Goal: Task Accomplishment & Management: Complete application form

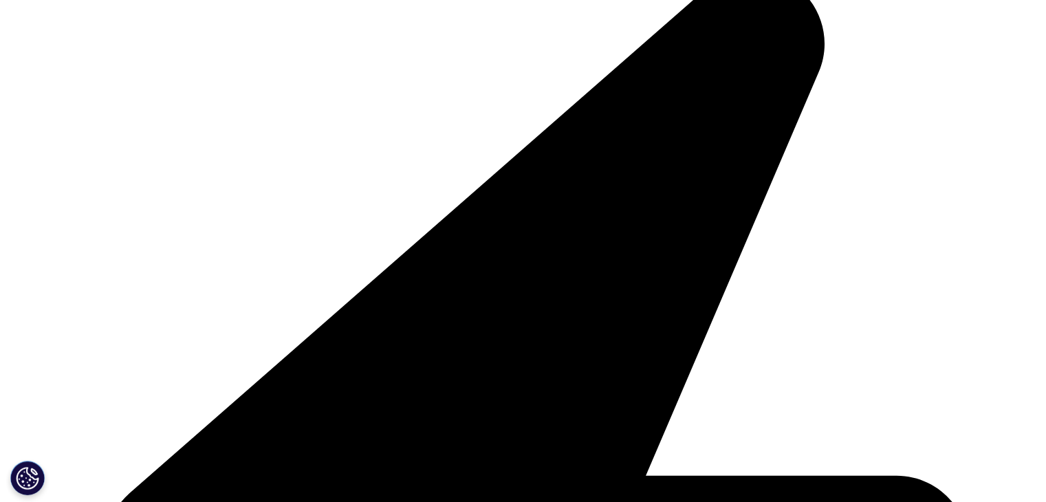
scroll to position [312, 0]
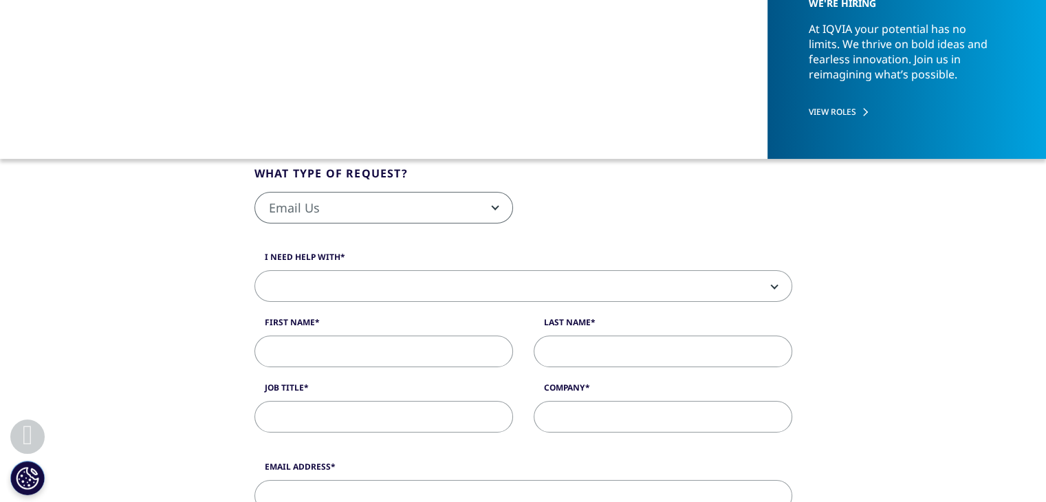
click at [470, 206] on span "Email Us" at bounding box center [383, 208] width 257 height 32
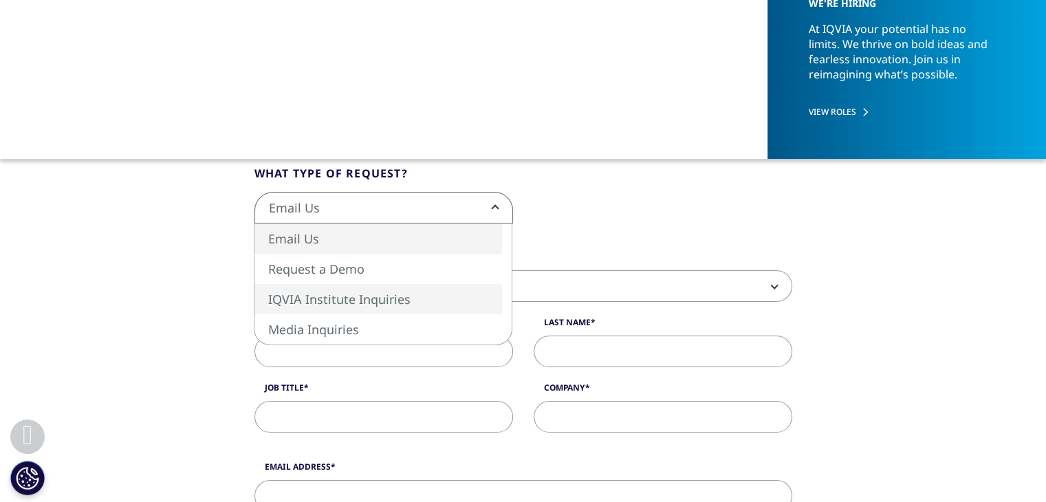
select select "https://www.iqvia.com/contact/institute"
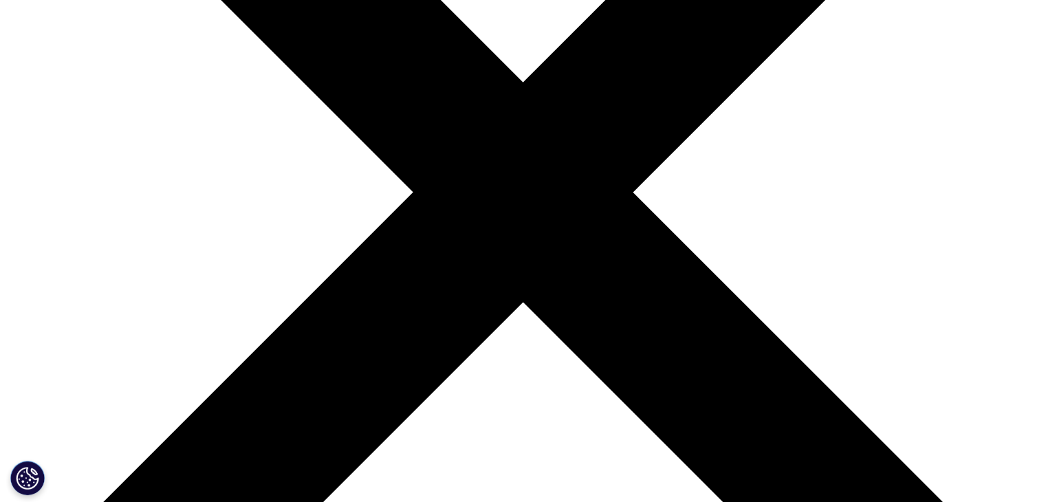
scroll to position [344, 0]
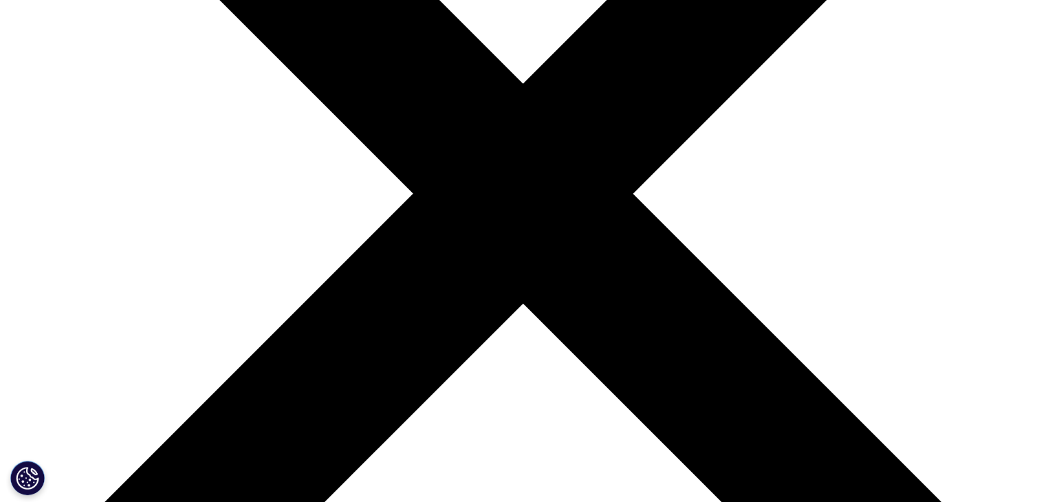
type input "Surya Teja"
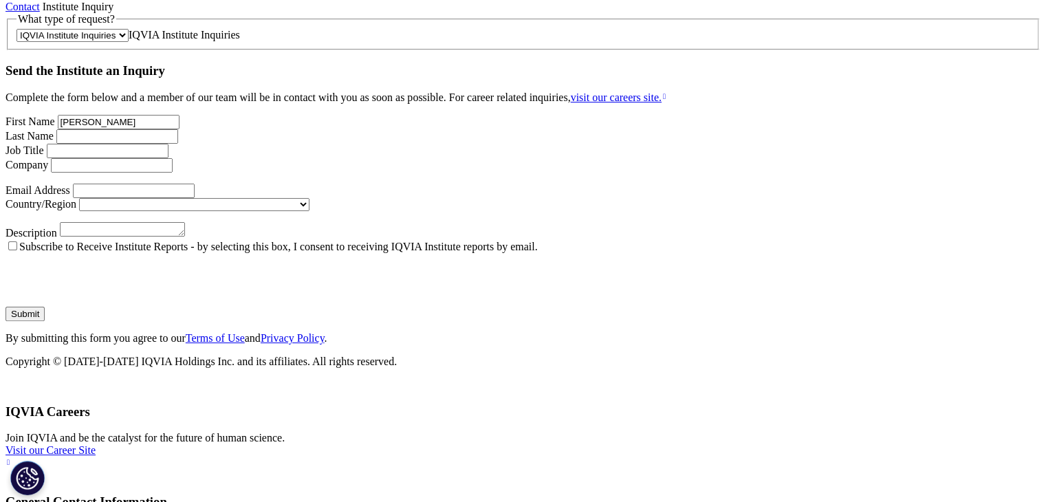
click at [178, 144] on input "Last Name" at bounding box center [117, 136] width 122 height 14
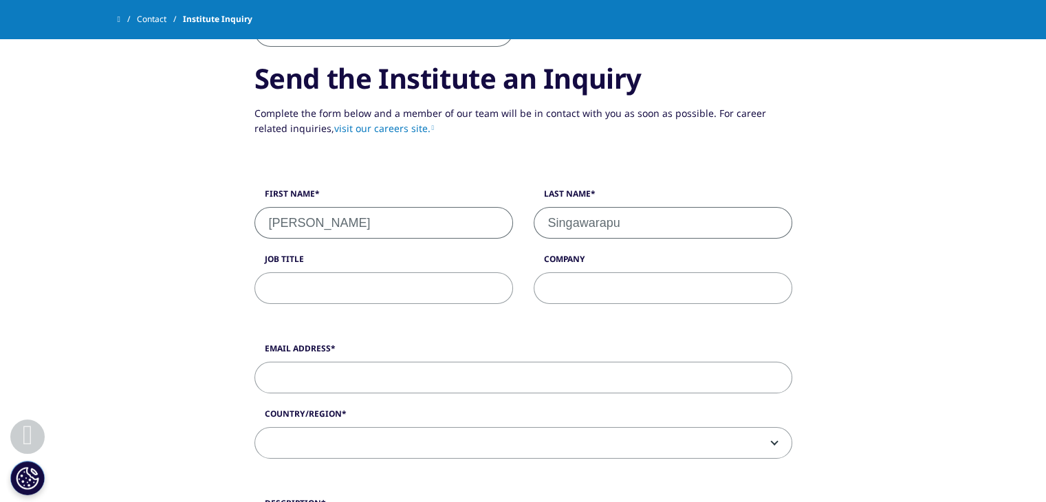
type input "Singawarapu"
click at [318, 298] on input "Job Title" at bounding box center [383, 288] width 258 height 32
type input "Seeking Internship Opportunity"
click at [558, 287] on input "Company" at bounding box center [662, 288] width 258 height 32
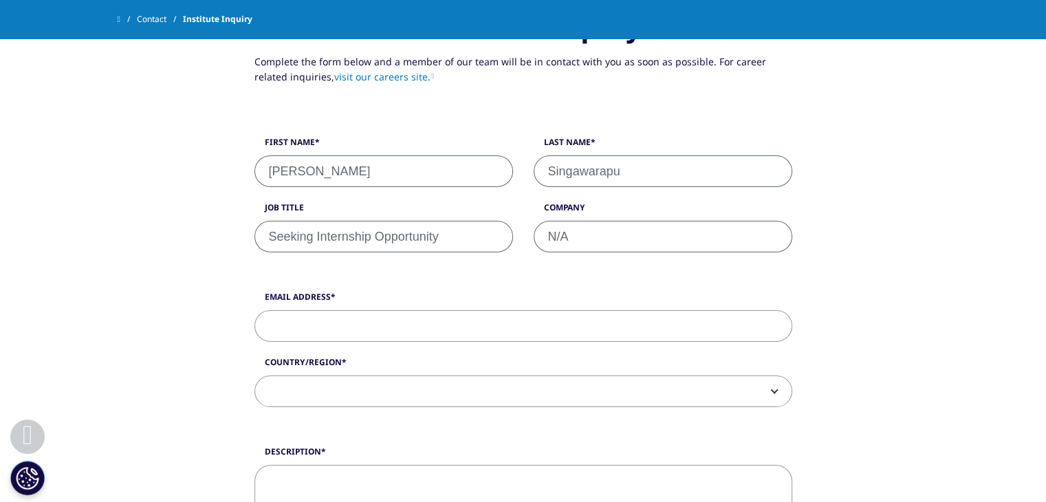
scroll to position [550, 0]
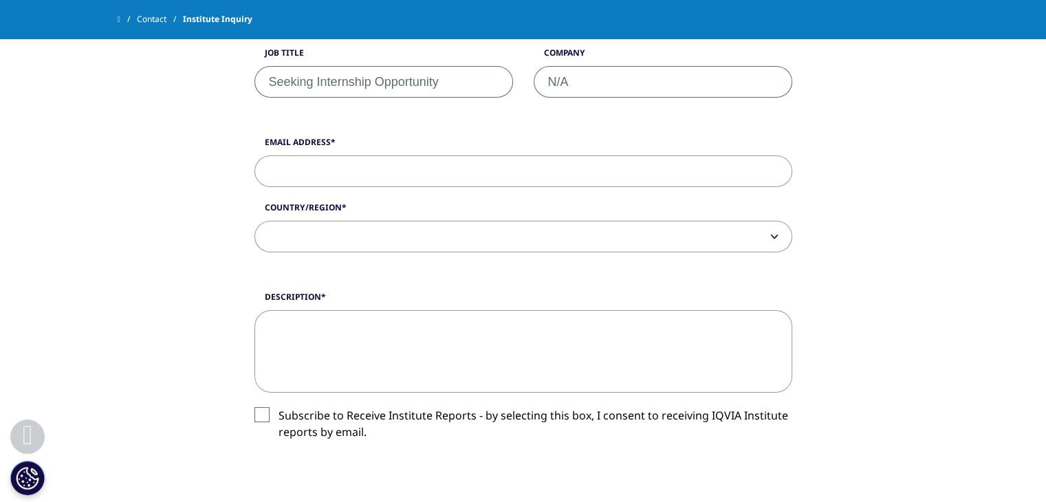
type input "N/A"
click at [297, 163] on input "Email Address" at bounding box center [523, 171] width 538 height 32
type input "[EMAIL_ADDRESS][DOMAIN_NAME]"
click at [296, 238] on span at bounding box center [523, 237] width 536 height 32
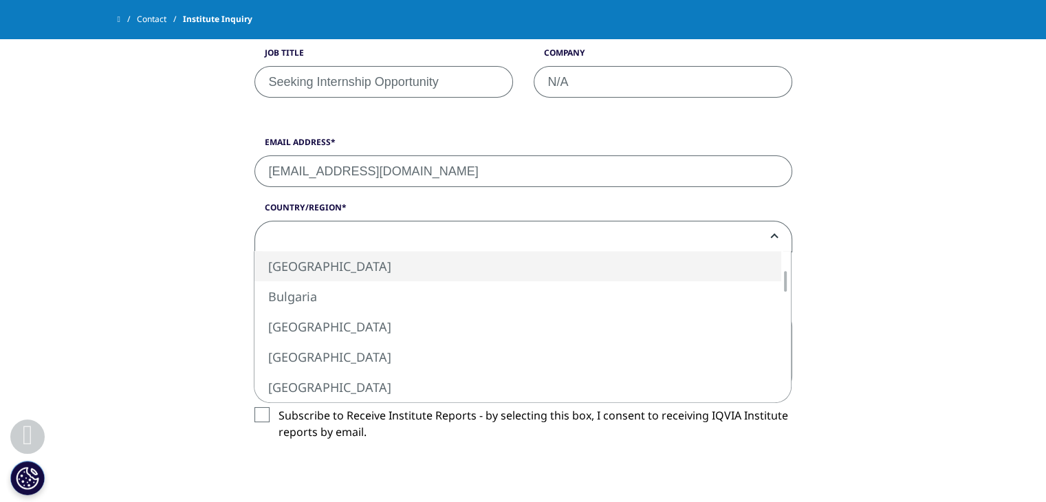
click at [445, 226] on span at bounding box center [523, 237] width 536 height 32
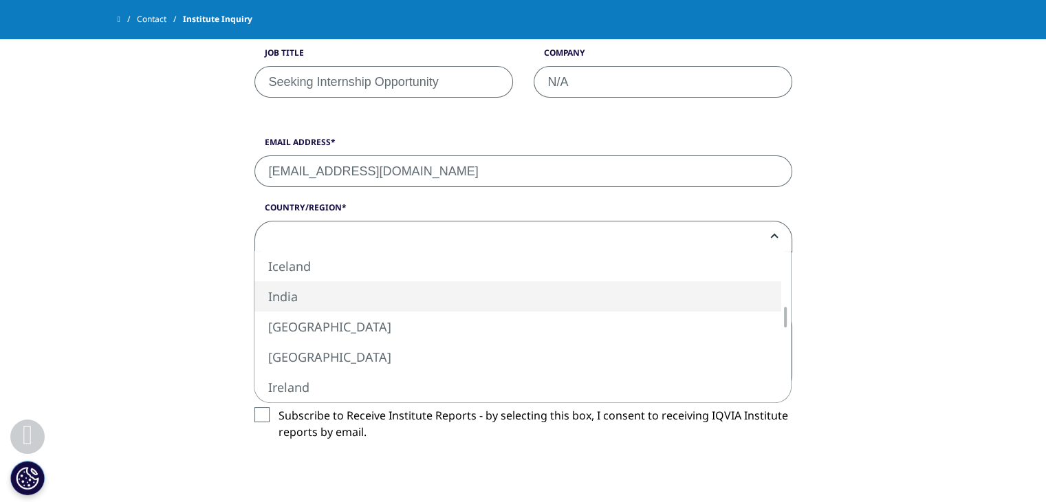
select select "India"
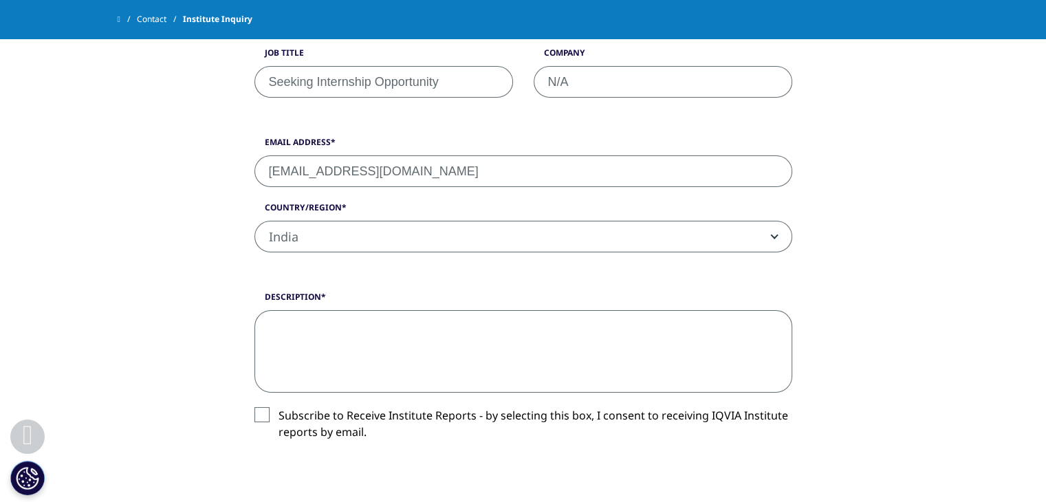
click at [302, 318] on textarea "Description" at bounding box center [523, 351] width 538 height 82
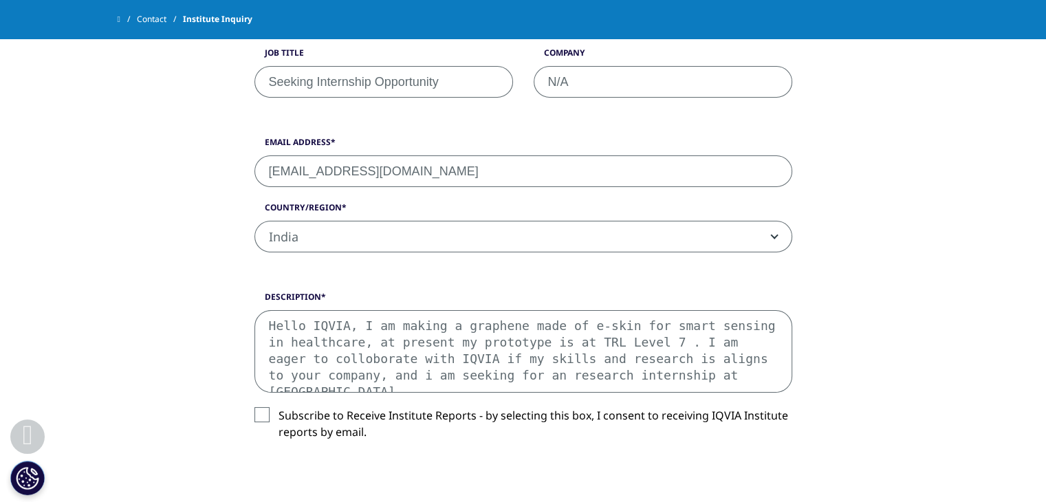
type textarea "Hello IQVIA, I am making a graphene made of e-skin for smart sensing in healthc…"
click at [260, 414] on label "Subscribe to Receive Institute Reports - by selecting this box, I consent to re…" at bounding box center [523, 427] width 538 height 41
click at [278, 407] on input "Subscribe to Receive Institute Reports - by selecting this box, I consent to re…" at bounding box center [278, 407] width 0 height 0
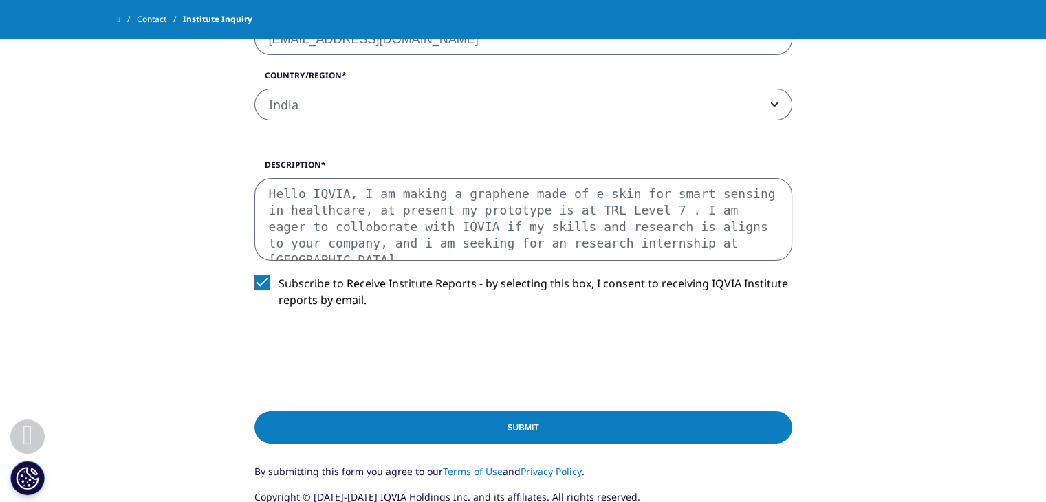
scroll to position [687, 0]
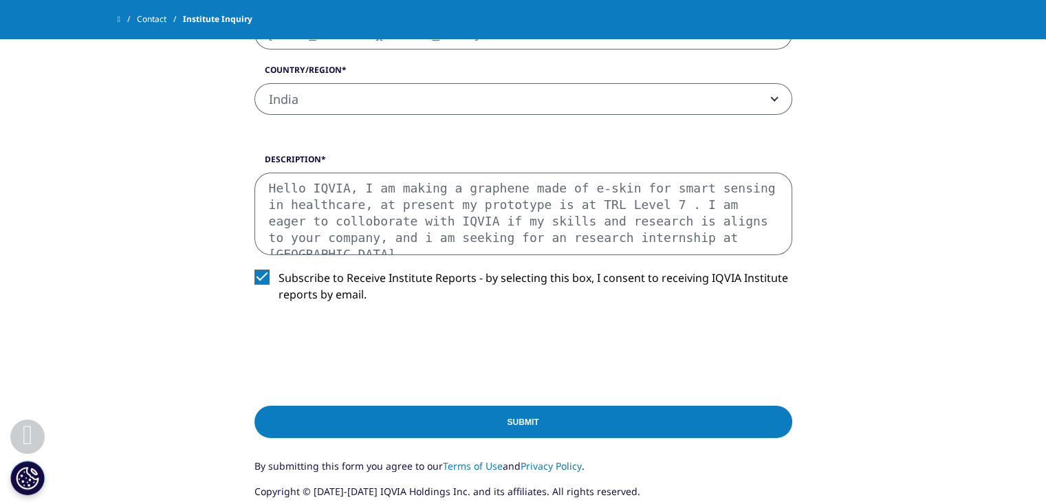
click at [322, 241] on textarea "Hello IQVIA, I am making a graphene made of e-skin for smart sensing in healthc…" at bounding box center [523, 214] width 538 height 82
click at [526, 428] on input "Submit" at bounding box center [523, 422] width 538 height 32
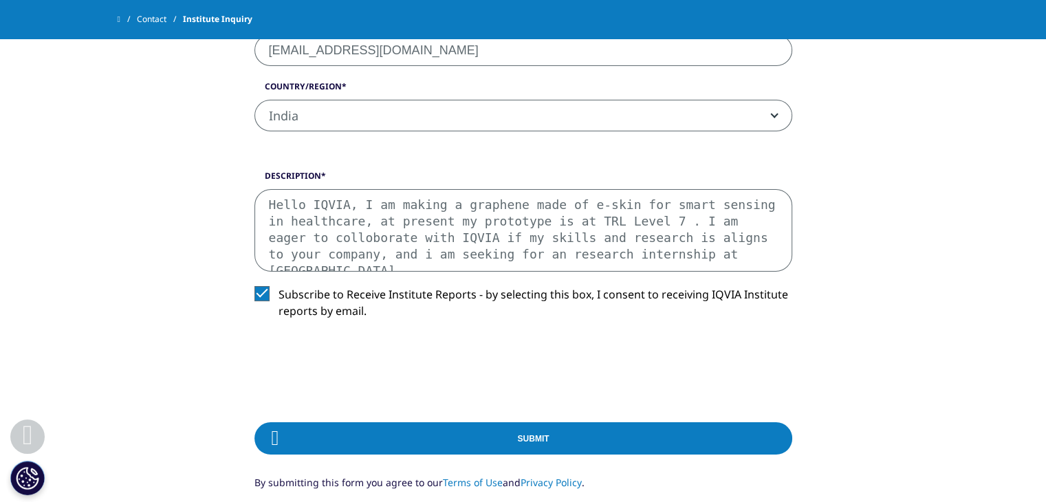
scroll to position [675, 0]
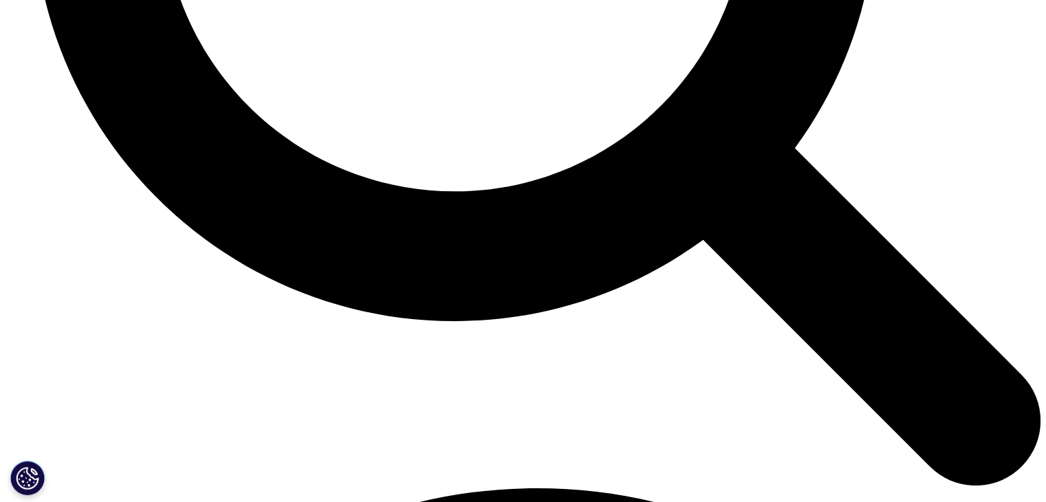
scroll to position [6116, 0]
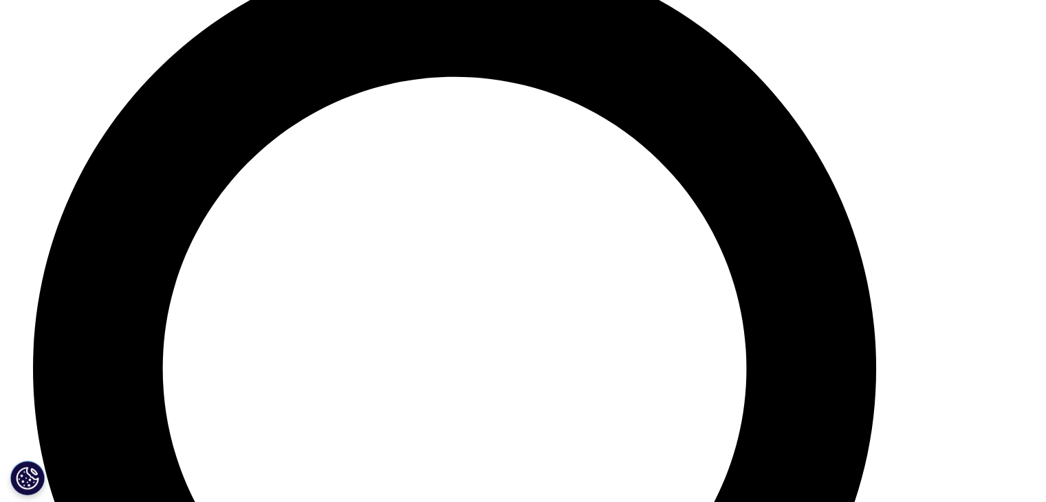
scroll to position [5360, 0]
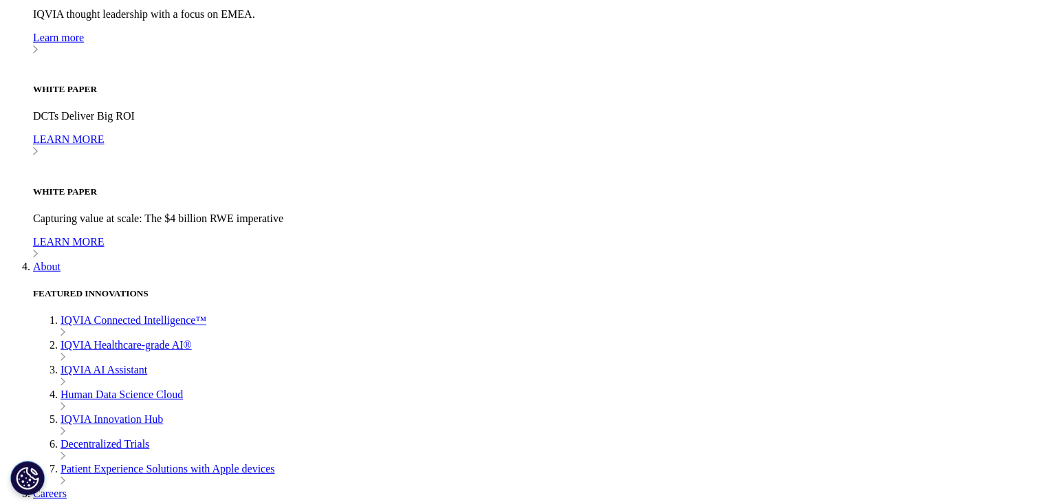
scroll to position [3918, 0]
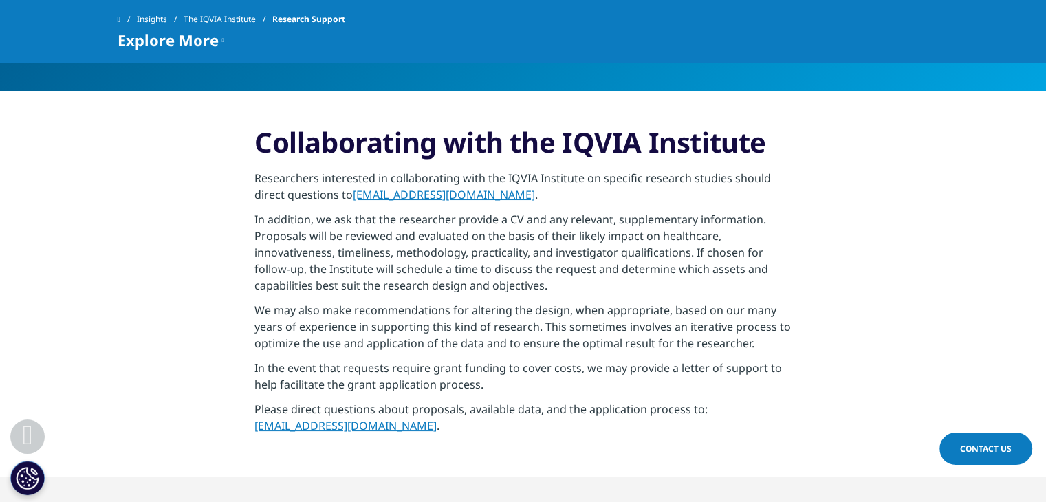
click at [664, 173] on p "Researchers interested in collaborating with the IQVIA Institute on specific re…" at bounding box center [522, 190] width 537 height 41
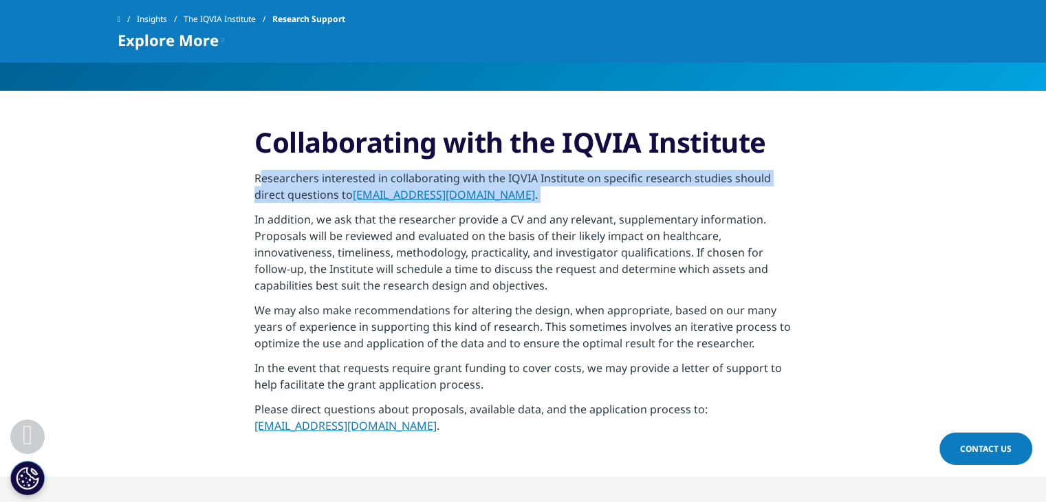
click at [664, 173] on p "Researchers interested in collaborating with the IQVIA Institute on specific re…" at bounding box center [522, 190] width 537 height 41
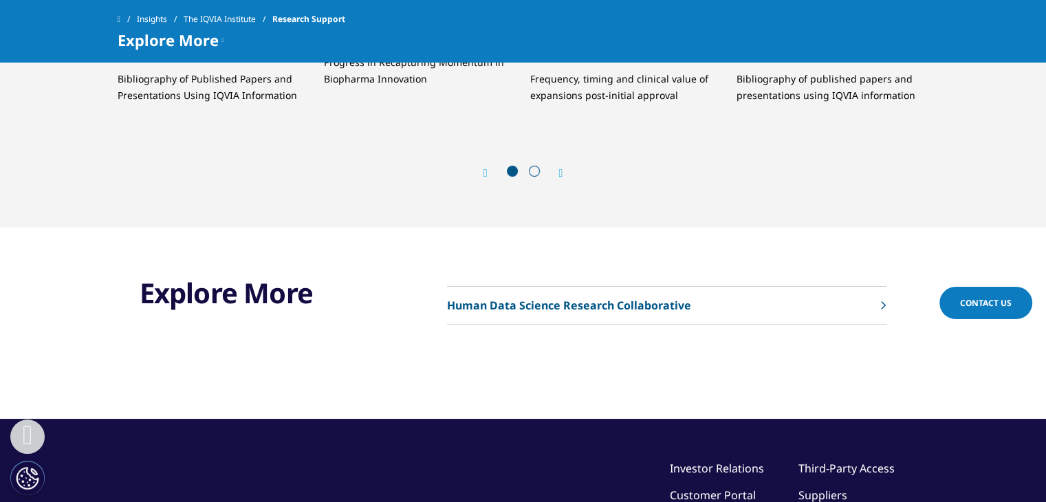
scroll to position [4743, 0]
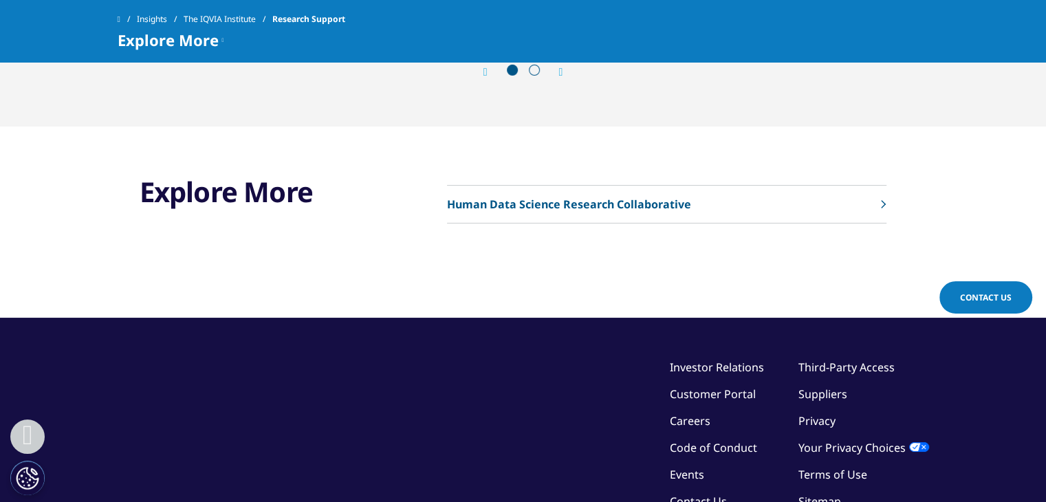
click at [663, 212] on link "Human Data Science Research Collaborative" at bounding box center [666, 205] width 439 height 38
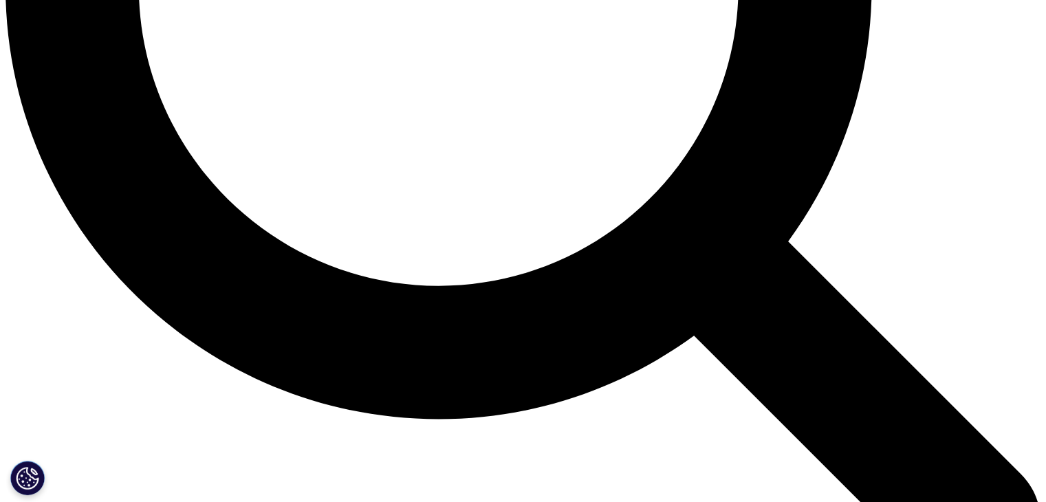
scroll to position [1444, 0]
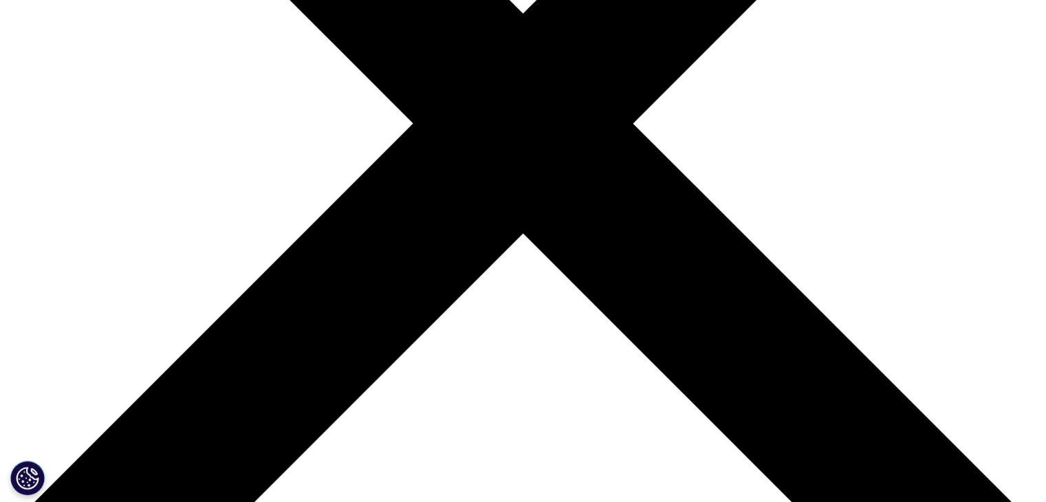
scroll to position [344, 0]
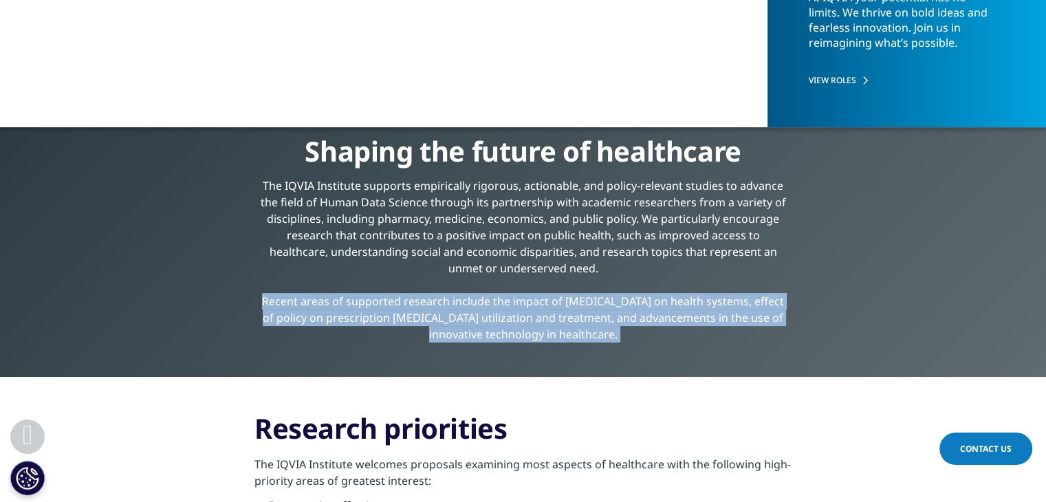
click at [626, 322] on div "The IQVIA Institute supports empirically rigorous, actionable, and policy-relev…" at bounding box center [523, 255] width 531 height 174
click at [619, 316] on div "The IQVIA Institute supports empirically rigorous, actionable, and policy-relev…" at bounding box center [523, 255] width 531 height 174
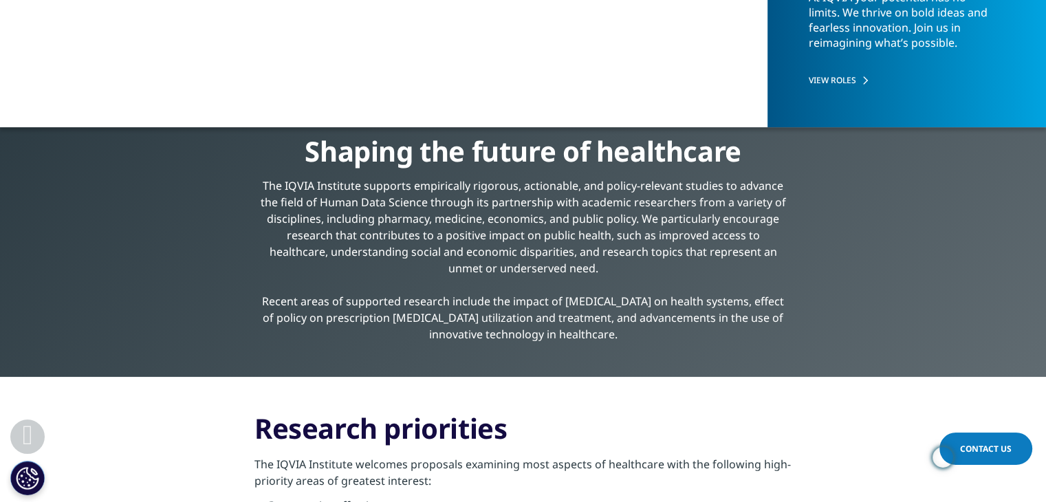
click at [619, 245] on div "The IQVIA Institute supports empirically rigorous, actionable, and policy-relev…" at bounding box center [523, 255] width 531 height 174
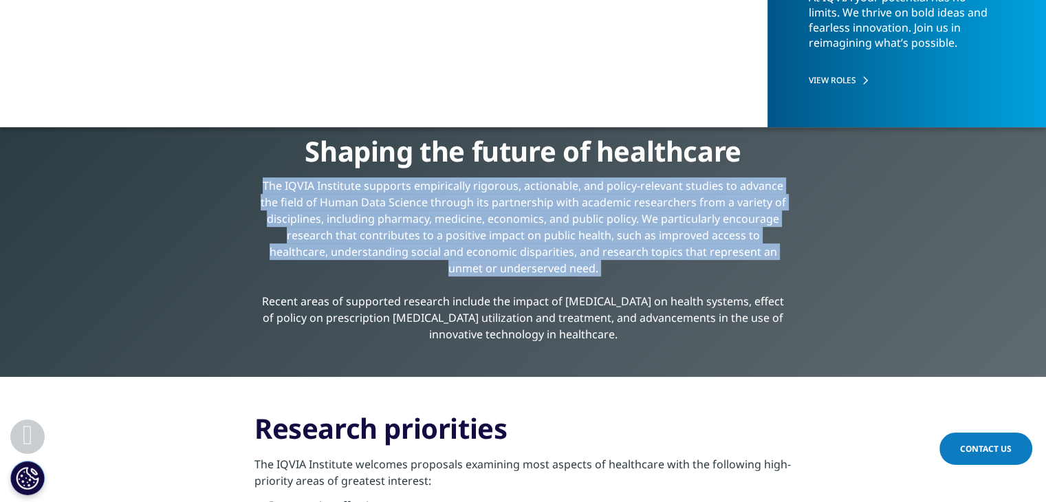
click at [619, 245] on div "The IQVIA Institute supports empirically rigorous, actionable, and policy-relev…" at bounding box center [523, 255] width 531 height 174
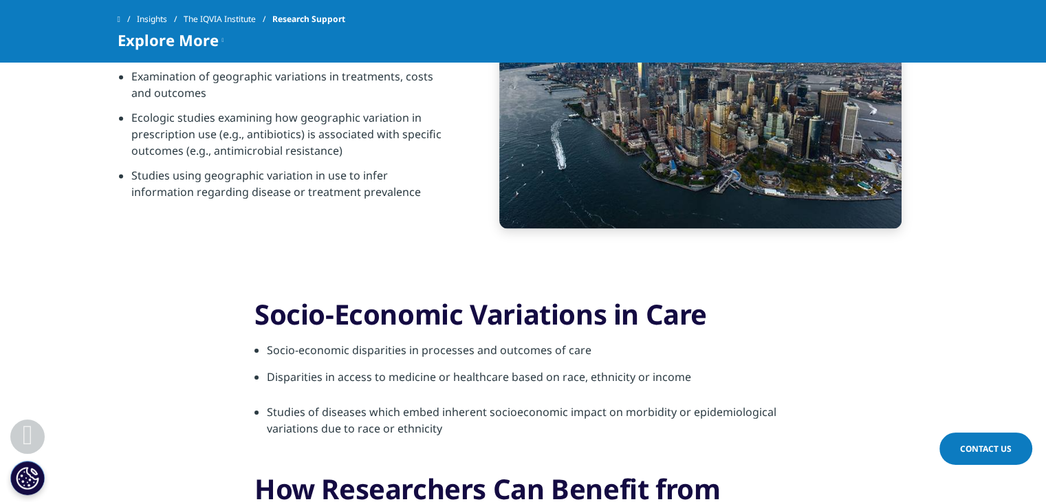
scroll to position [2062, 0]
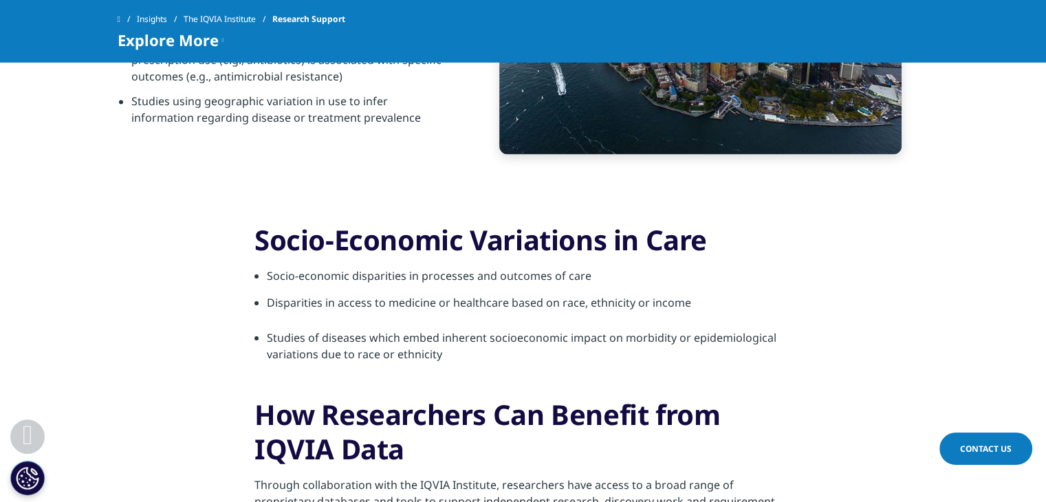
click at [640, 234] on h3 "Socio-Economic Variations in Care" at bounding box center [522, 245] width 537 height 45
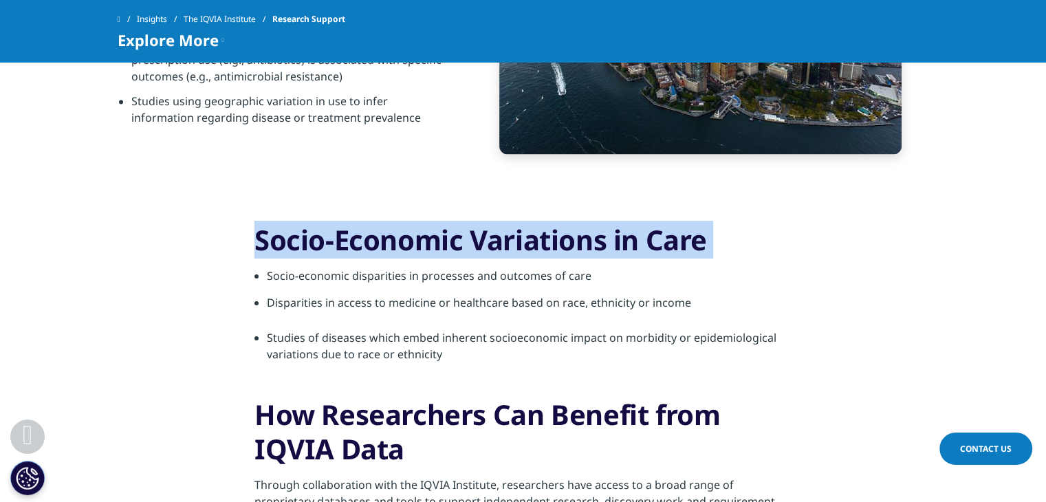
click at [640, 234] on h3 "Socio-Economic Variations in Care" at bounding box center [522, 245] width 537 height 45
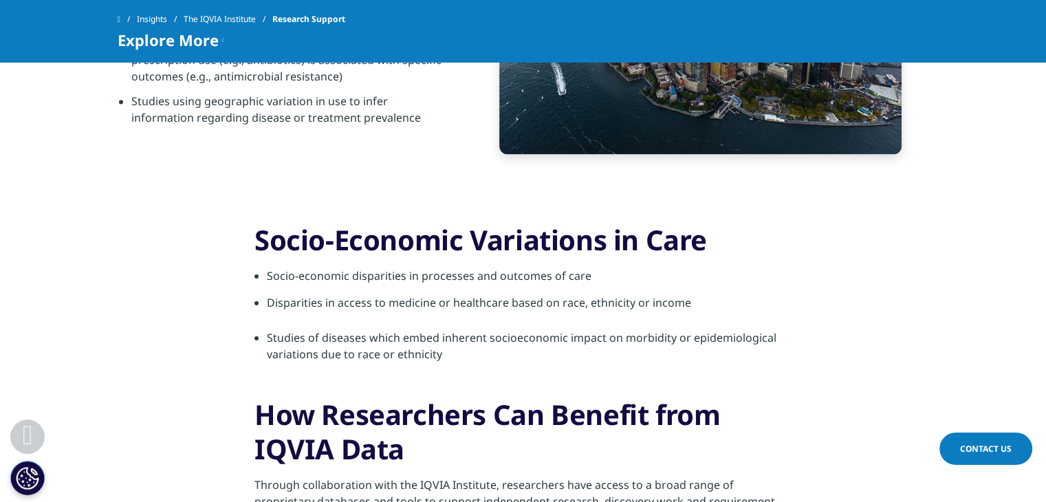
click at [616, 241] on h3 "Socio-Economic Variations in Care" at bounding box center [522, 245] width 537 height 45
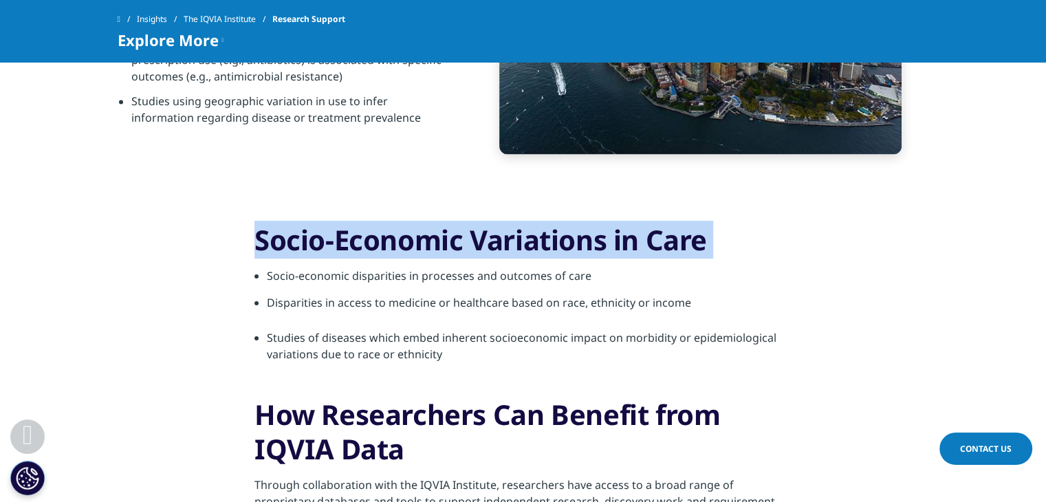
click at [616, 241] on h3 "Socio-Economic Variations in Care" at bounding box center [522, 245] width 537 height 45
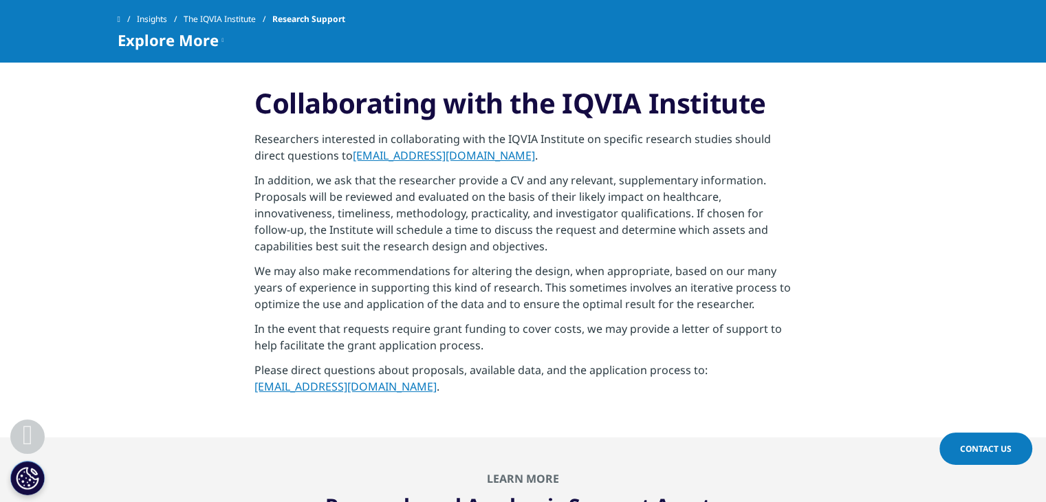
scroll to position [3781, 0]
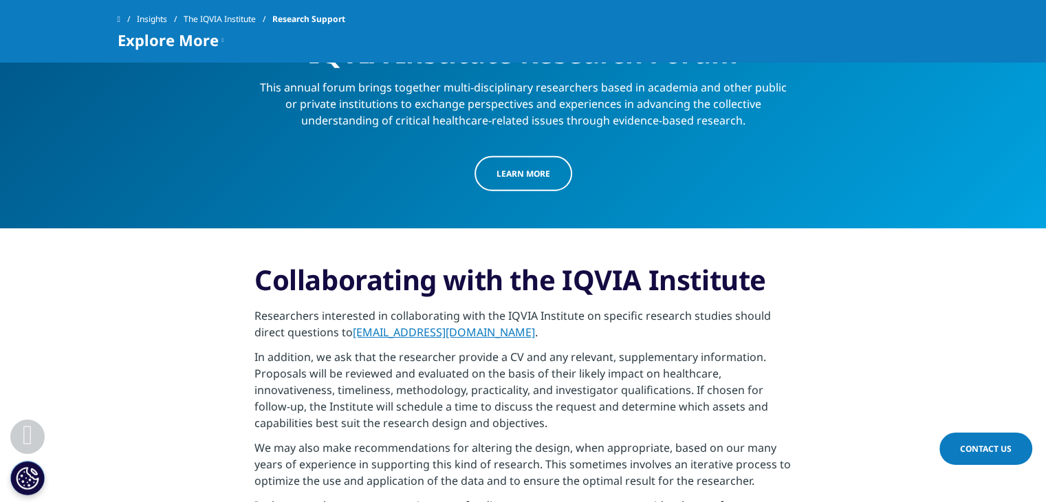
click at [407, 331] on link "[EMAIL_ADDRESS][DOMAIN_NAME]" at bounding box center [444, 331] width 182 height 15
drag, startPoint x: 351, startPoint y: 329, endPoint x: 485, endPoint y: 335, distance: 134.8
click at [485, 335] on p "Researchers interested in collaborating with the IQVIA Institute on specific re…" at bounding box center [522, 327] width 537 height 41
copy p "[EMAIL_ADDRESS][DOMAIN_NAME] ."
click at [485, 335] on p "Researchers interested in collaborating with the IQVIA Institute on specific re…" at bounding box center [522, 327] width 537 height 41
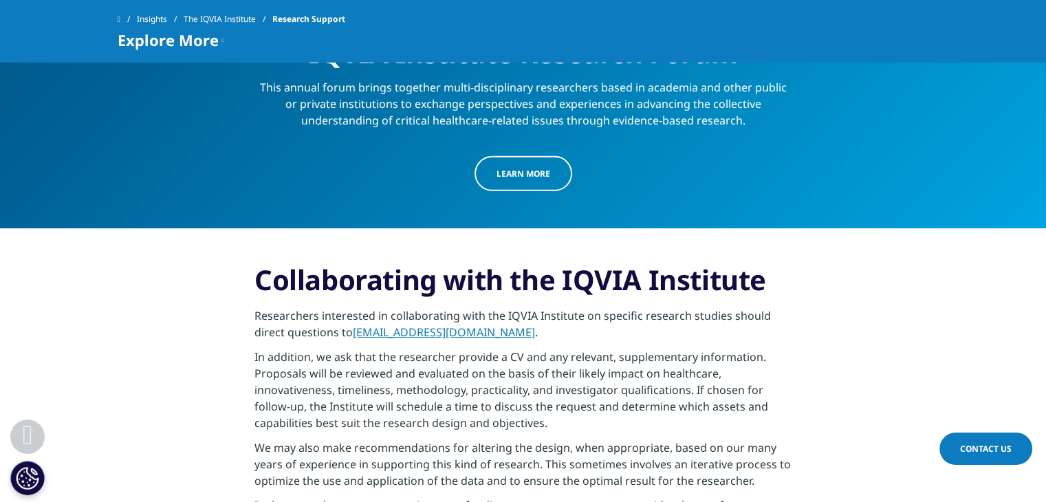
click at [320, 313] on p "Researchers interested in collaborating with the IQVIA Institute on specific re…" at bounding box center [522, 327] width 537 height 41
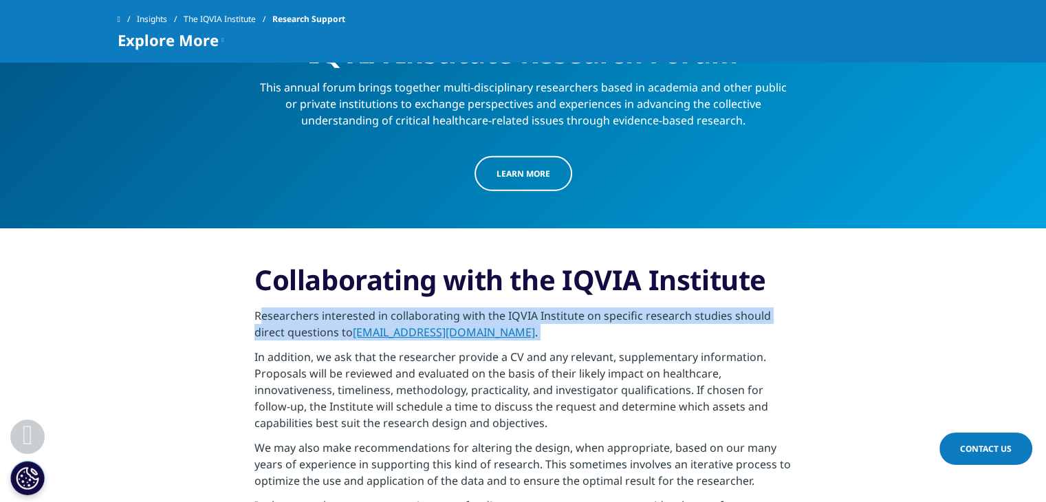
click at [320, 313] on p "Researchers interested in collaborating with the IQVIA Institute on specific re…" at bounding box center [522, 327] width 537 height 41
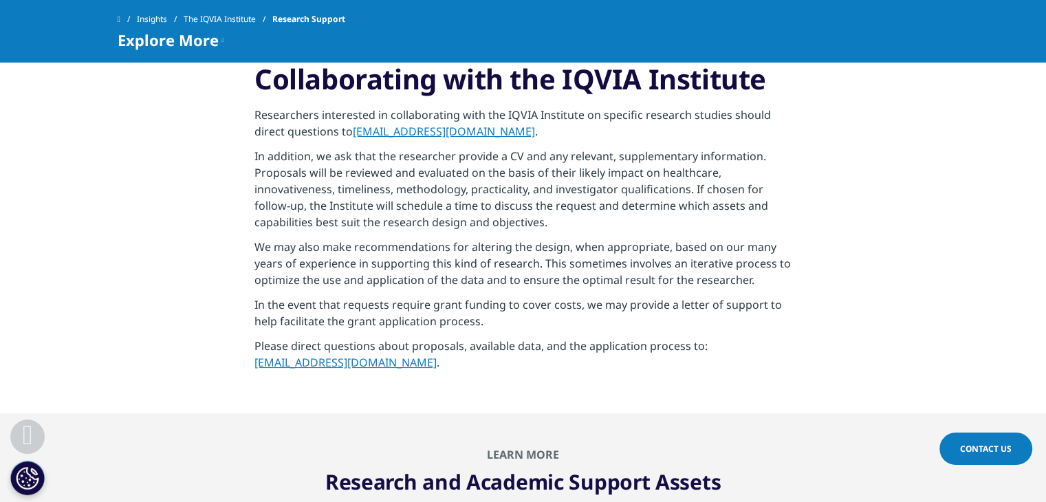
scroll to position [3987, 0]
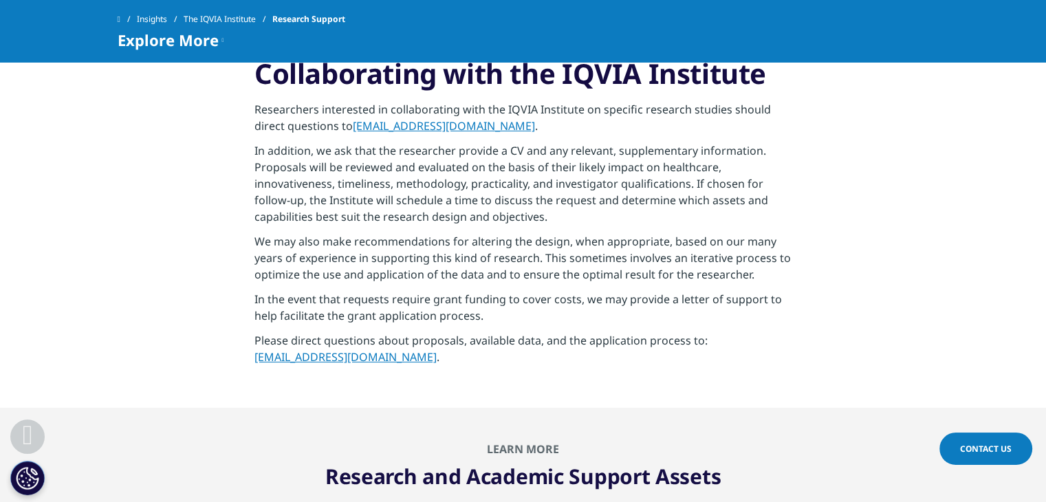
click at [755, 256] on p "We may also make recommendations for altering the design, when appropriate, bas…" at bounding box center [522, 262] width 537 height 58
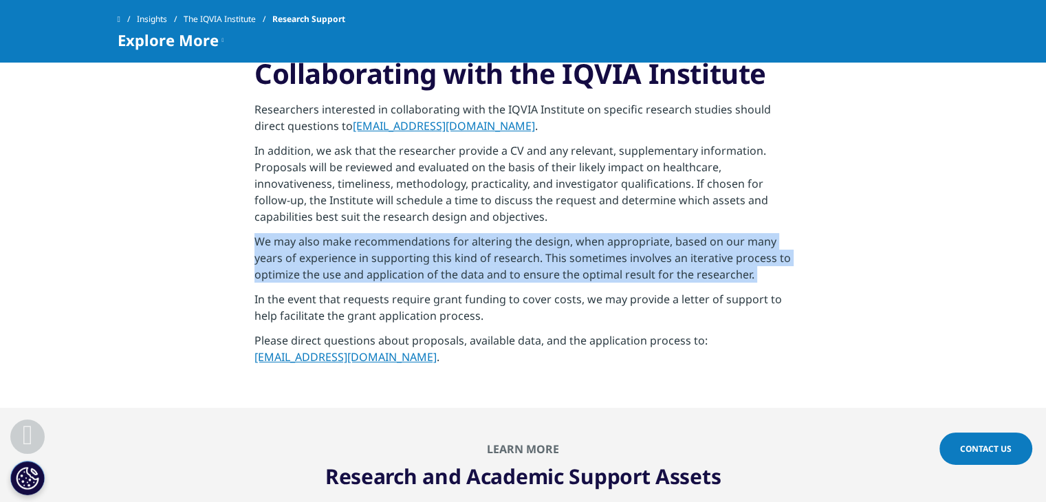
click at [755, 256] on p "We may also make recommendations for altering the design, when appropriate, bas…" at bounding box center [522, 262] width 537 height 58
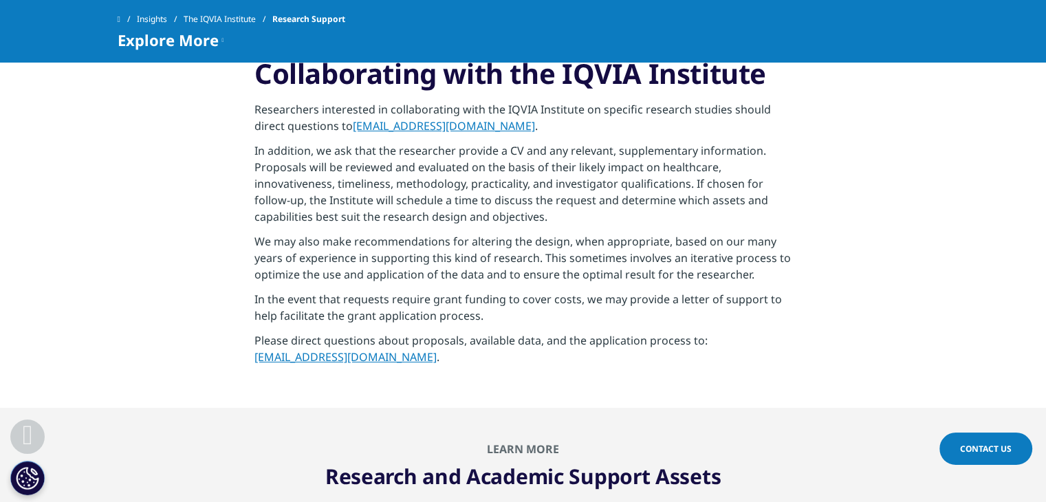
click at [405, 296] on p "In the event that requests require grant funding to cover costs, we may provide…" at bounding box center [522, 311] width 537 height 41
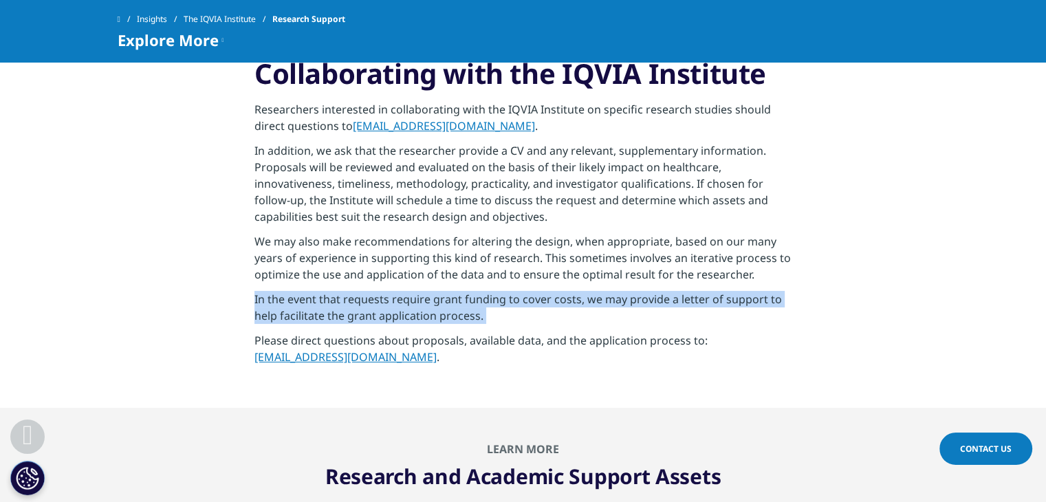
click at [405, 296] on p "In the event that requests require grant funding to cover costs, we may provide…" at bounding box center [522, 311] width 537 height 41
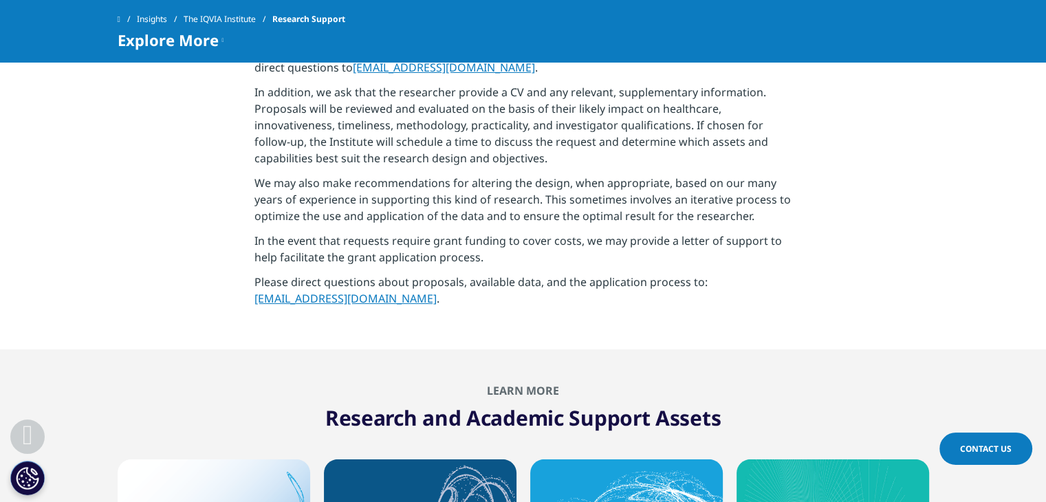
scroll to position [4056, 0]
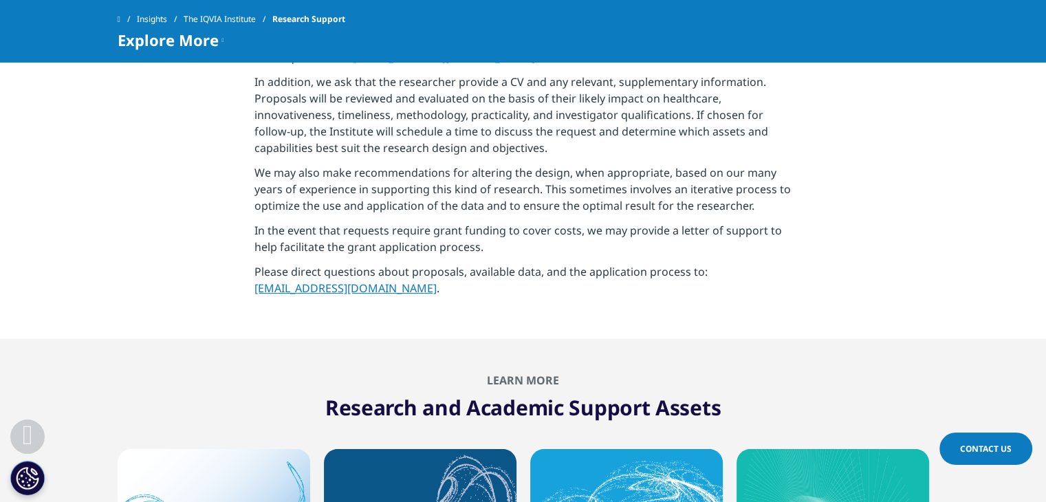
click at [256, 285] on link "[EMAIL_ADDRESS][DOMAIN_NAME]" at bounding box center [345, 287] width 182 height 15
drag, startPoint x: 245, startPoint y: 289, endPoint x: 371, endPoint y: 287, distance: 126.5
click at [371, 287] on section "Collaborating with the IQVIA Institute Researchers interested in collaborating …" at bounding box center [523, 146] width 1046 height 386
copy link "[EMAIL_ADDRESS][DOMAIN_NAME]"
click at [507, 188] on p "We may also make recommendations for altering the design, when appropriate, bas…" at bounding box center [522, 193] width 537 height 58
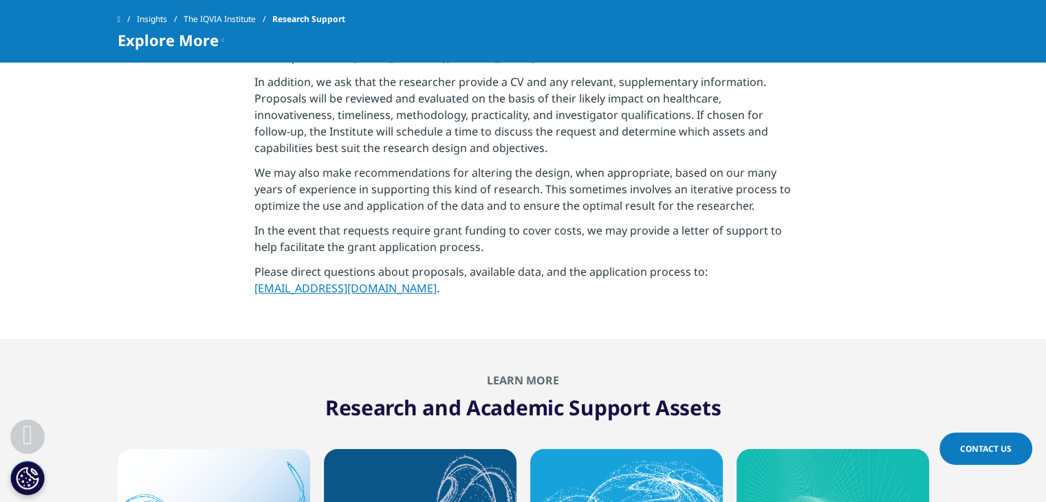
click at [496, 272] on p "Please direct questions about proposals, available data, and the application pr…" at bounding box center [522, 283] width 537 height 41
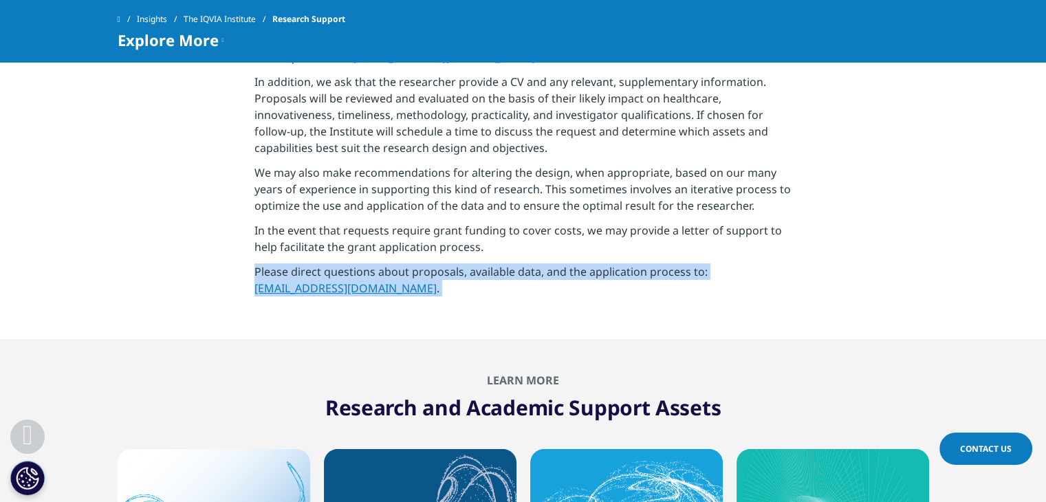
click at [496, 272] on p "Please direct questions about proposals, available data, and the application pr…" at bounding box center [522, 283] width 537 height 41
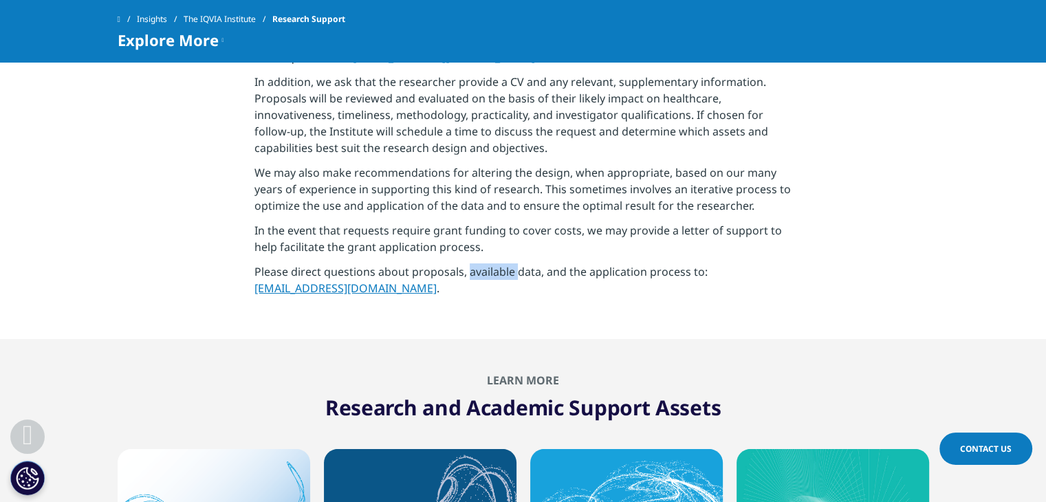
click at [496, 272] on p "Please direct questions about proposals, available data, and the application pr…" at bounding box center [522, 283] width 537 height 41
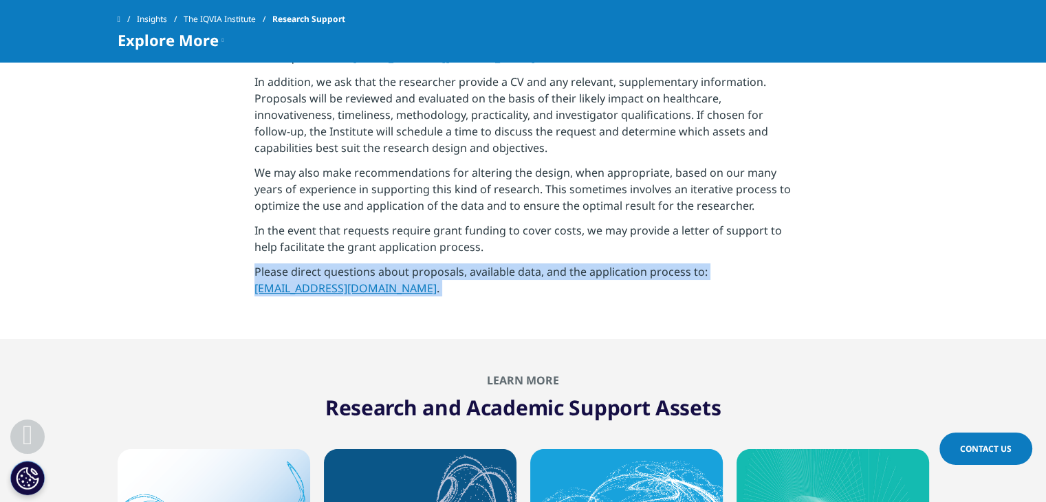
click at [496, 272] on p "Please direct questions about proposals, available data, and the application pr…" at bounding box center [522, 283] width 537 height 41
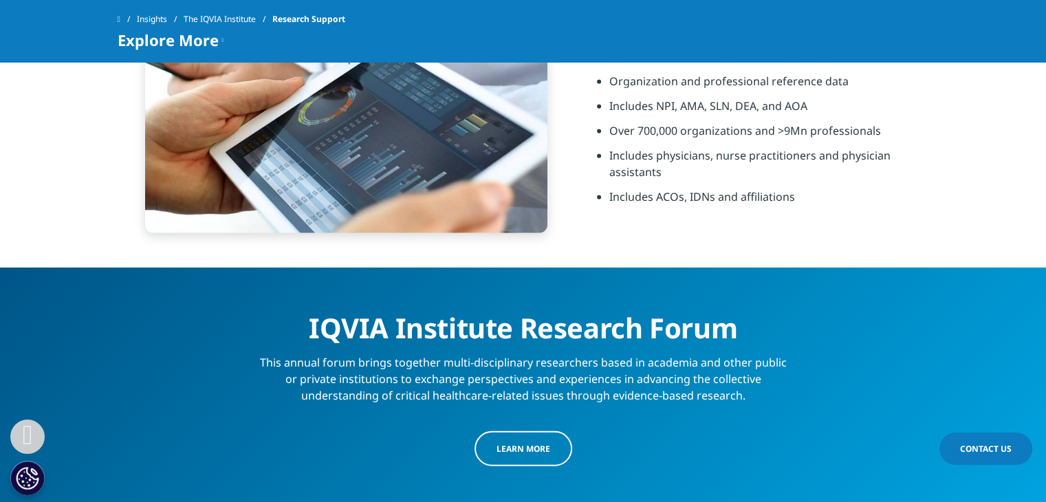
scroll to position [3506, 0]
click at [964, 458] on link "Contact Us" at bounding box center [985, 448] width 93 height 32
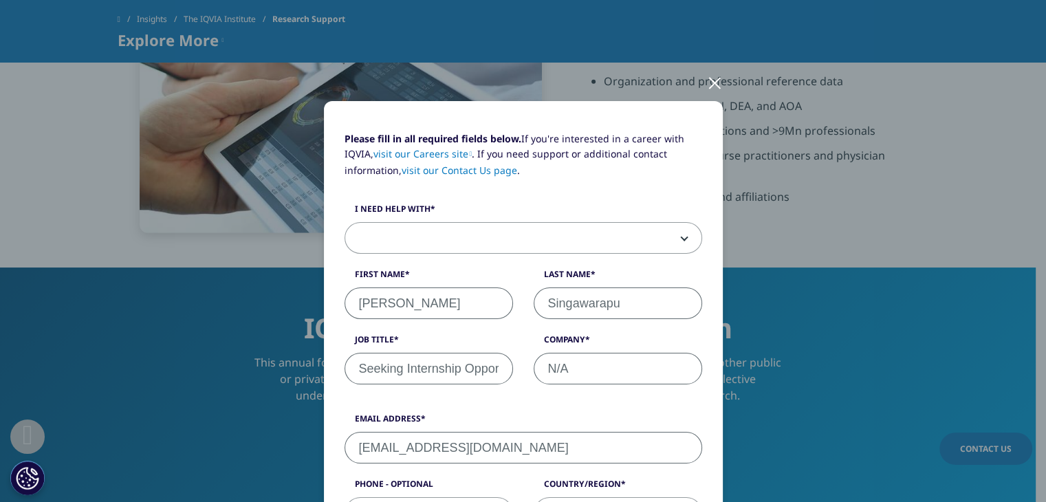
scroll to position [0, 0]
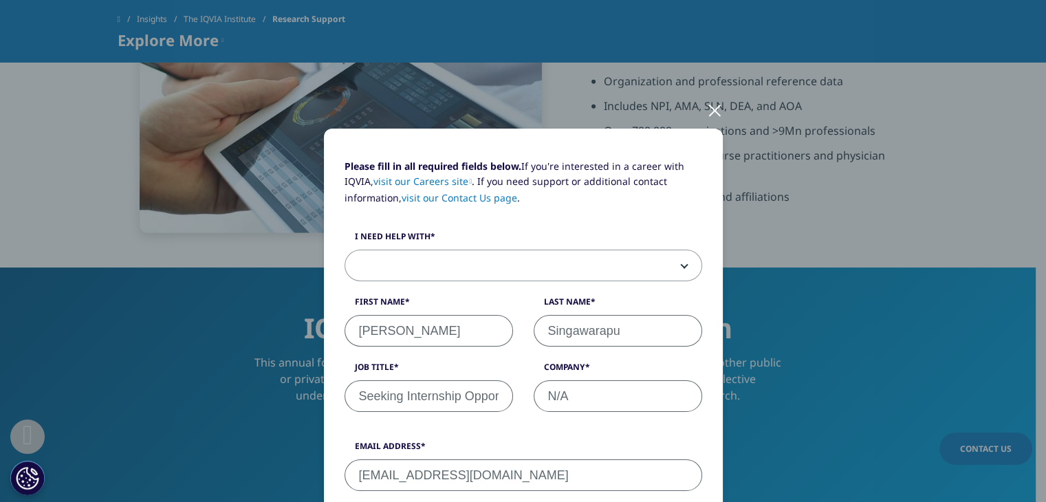
click at [709, 118] on div at bounding box center [715, 110] width 16 height 38
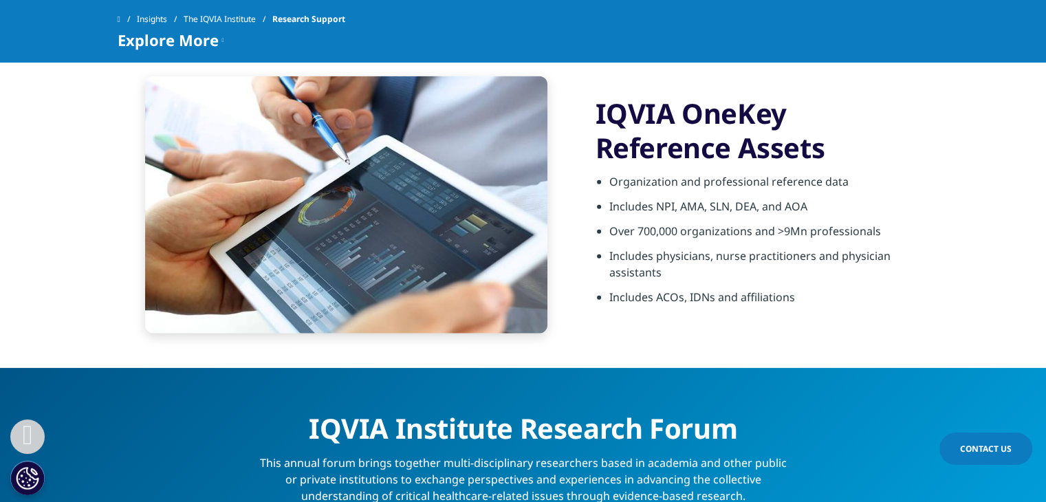
scroll to position [3231, 0]
